Goal: Task Accomplishment & Management: Manage account settings

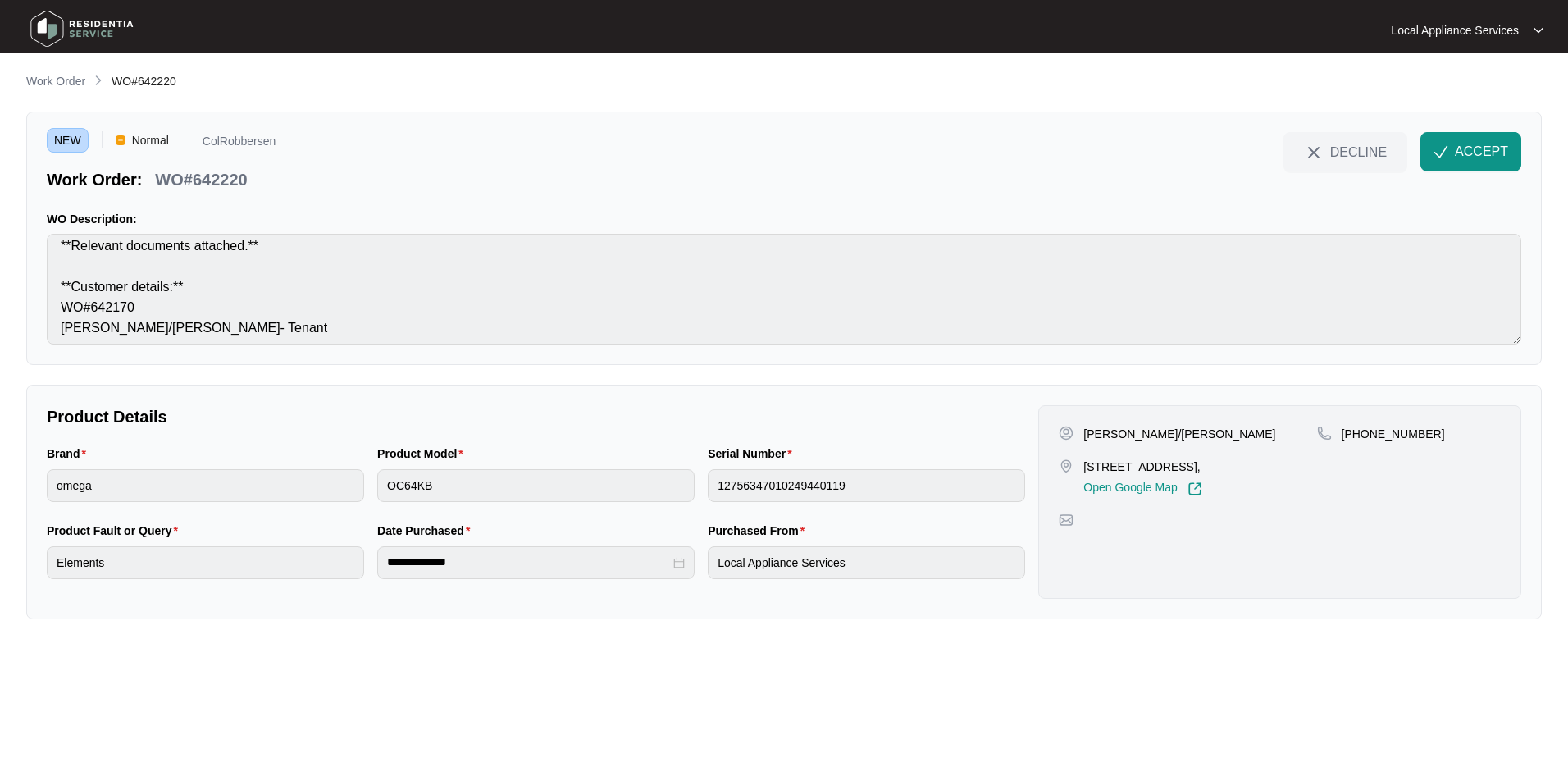
scroll to position [330, 0]
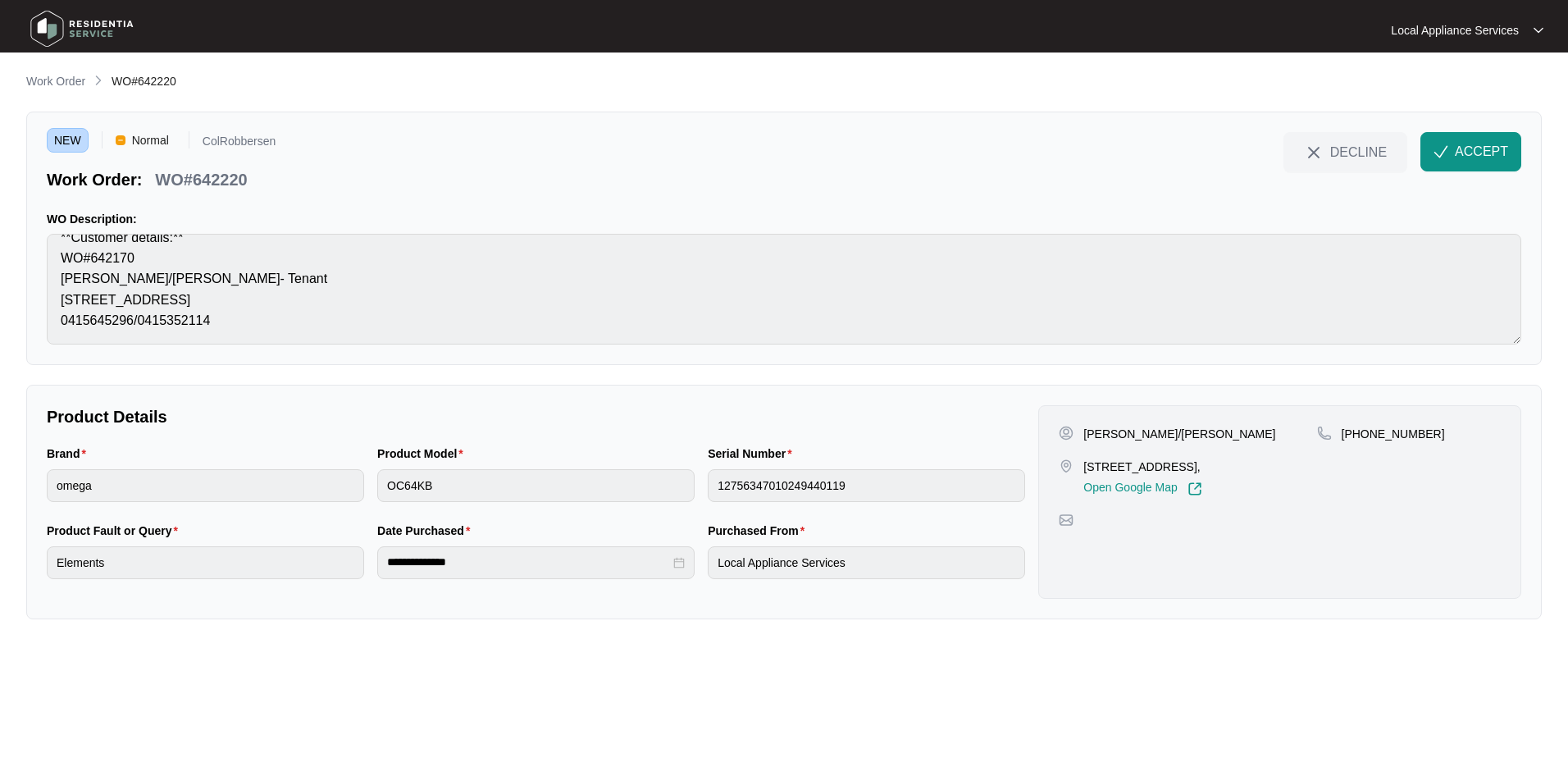
click at [1510, 33] on p "Local Appliance Services" at bounding box center [1455, 30] width 128 height 16
click at [1469, 57] on p "Settings" at bounding box center [1481, 59] width 100 height 16
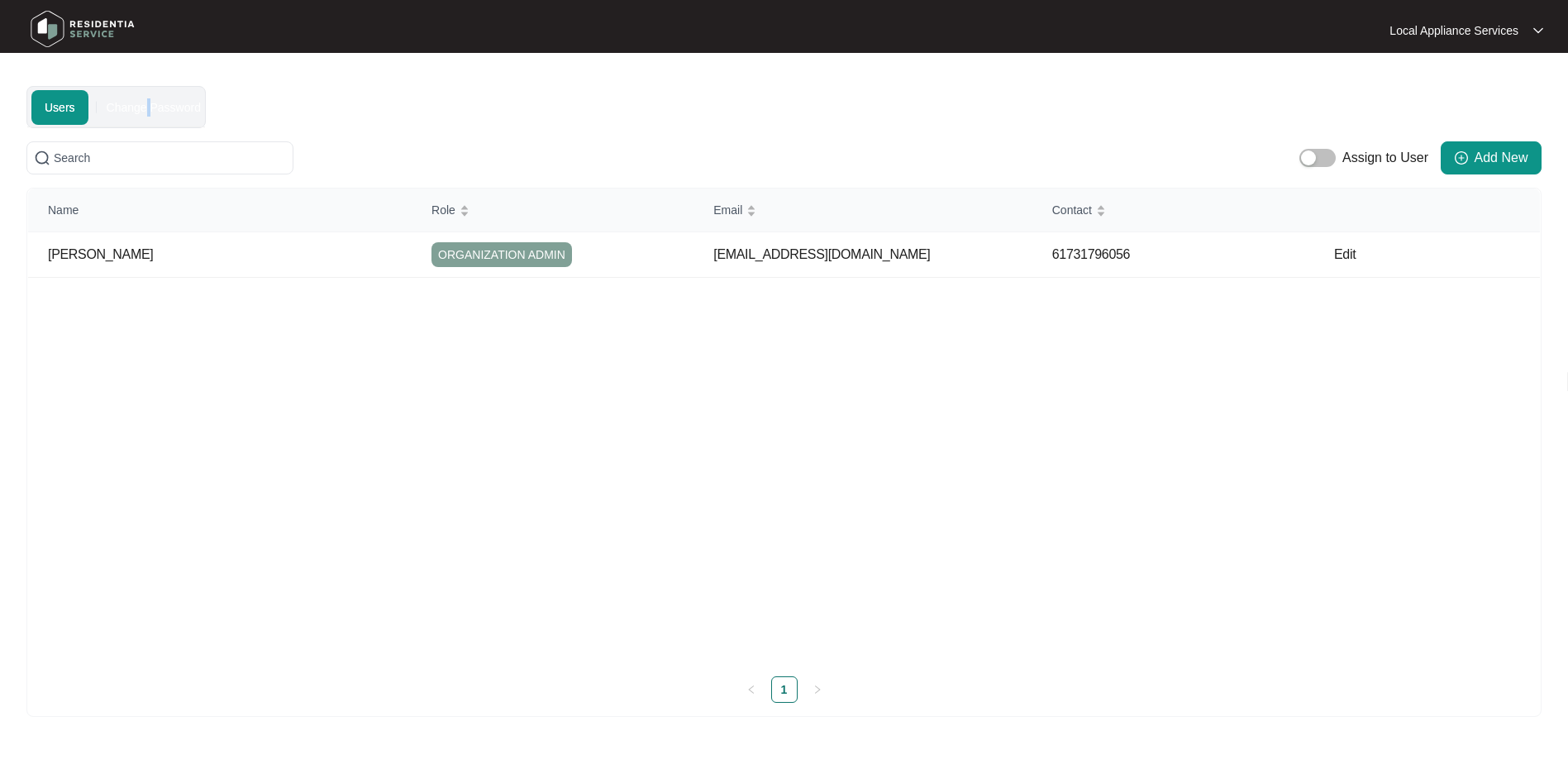
click at [145, 104] on div "Change Password" at bounding box center [153, 107] width 94 height 18
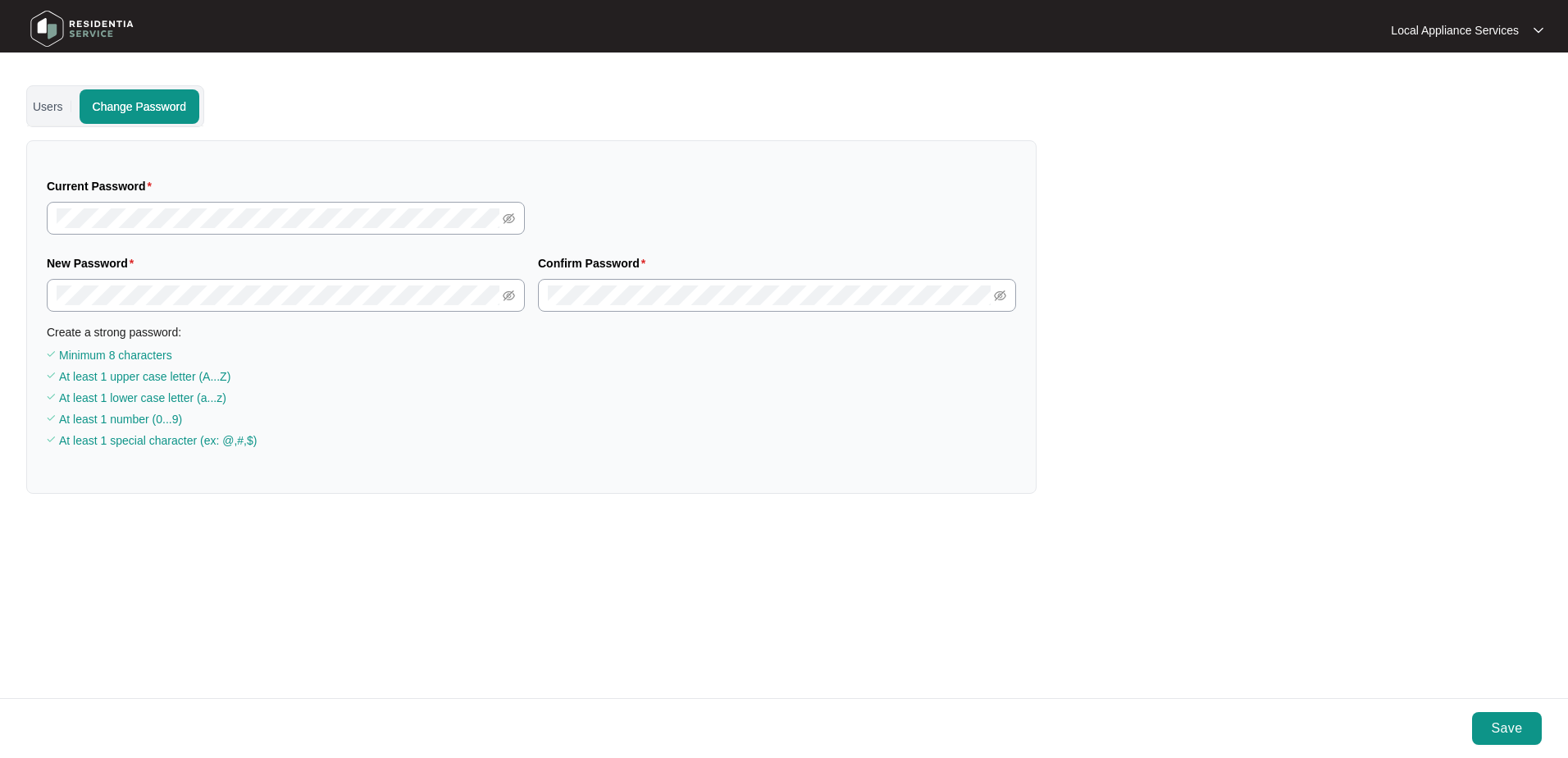
click at [1512, 727] on span "Save" at bounding box center [1507, 729] width 31 height 20
